Goal: Transaction & Acquisition: Book appointment/travel/reservation

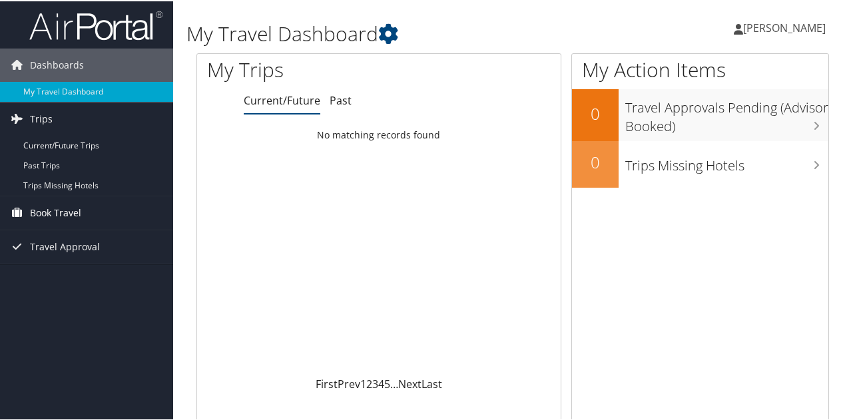
click at [57, 210] on span "Book Travel" at bounding box center [55, 211] width 51 height 33
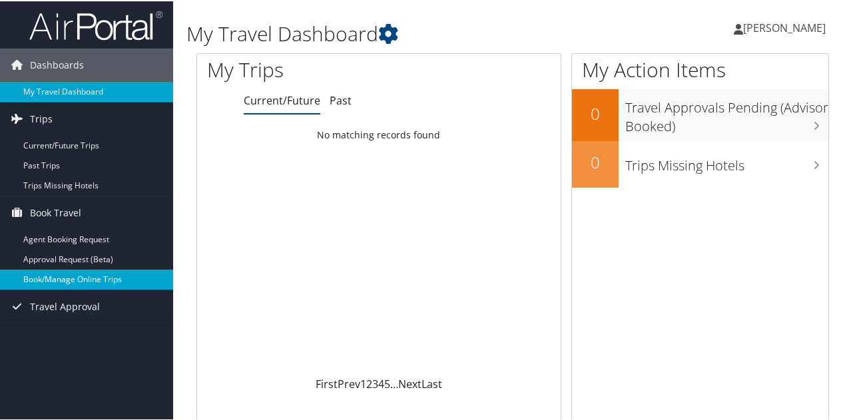
click at [56, 273] on link "Book/Manage Online Trips" at bounding box center [86, 278] width 173 height 20
